Goal: Find specific page/section: Find specific page/section

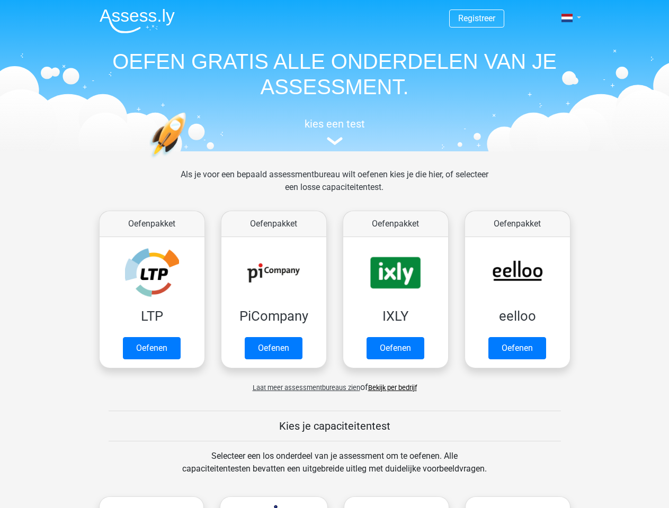
click at [568, 18] on span at bounding box center [566, 18] width 11 height 8
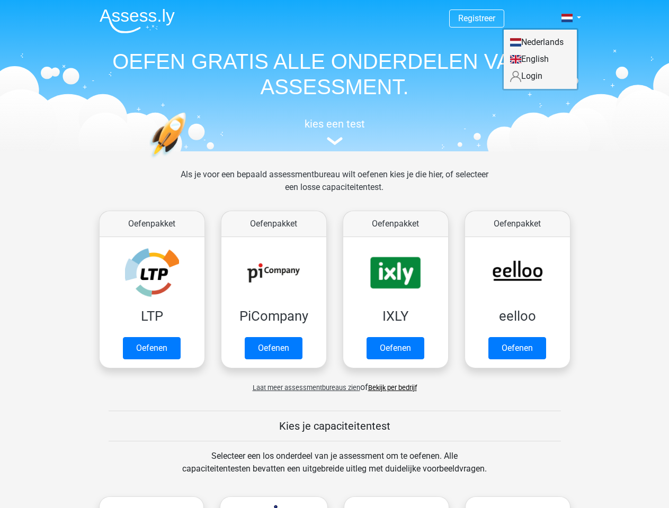
click at [303, 388] on span "Laat meer assessmentbureaus zien" at bounding box center [307, 388] width 108 height 8
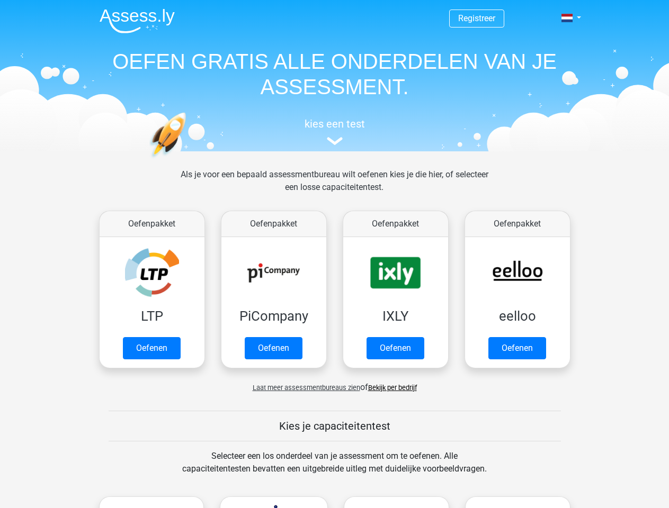
click at [568, 18] on span at bounding box center [566, 18] width 11 height 8
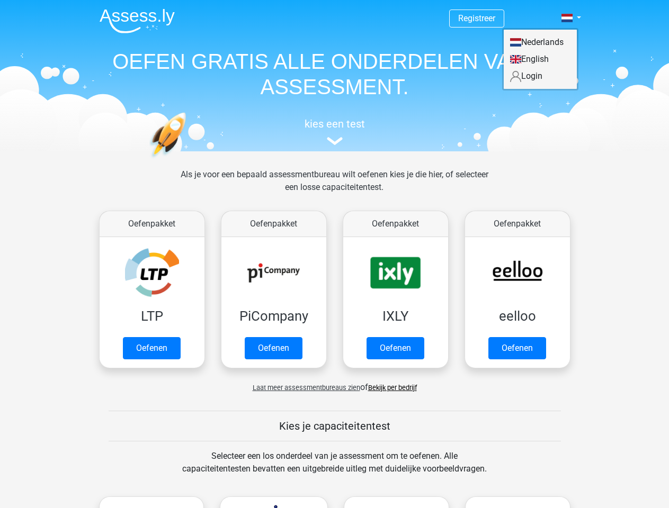
click at [303, 388] on span "Laat meer assessmentbureaus zien" at bounding box center [307, 388] width 108 height 8
